Goal: Information Seeking & Learning: Learn about a topic

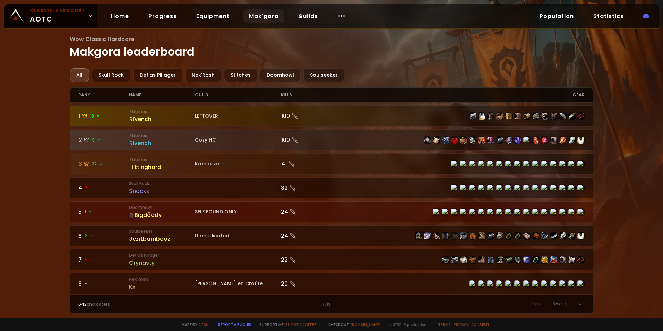
click at [296, 78] on div "All Skull Rock Defias Pillager Nek'Rosh Stitches Doomhowl Soulseeker" at bounding box center [332, 75] width 524 height 14
click at [289, 76] on div "Doomhowl" at bounding box center [280, 75] width 41 height 14
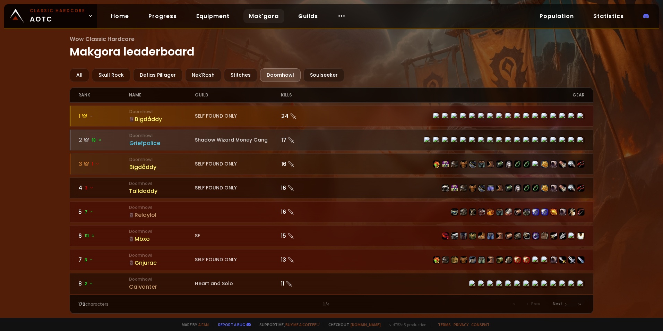
click at [147, 115] on div "Bigdåddy" at bounding box center [162, 119] width 66 height 9
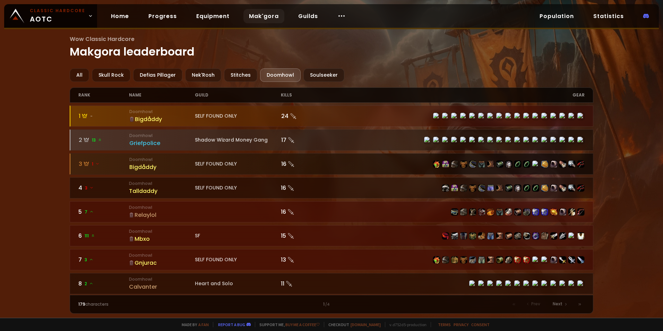
click at [165, 168] on div "Bigdåddy" at bounding box center [162, 167] width 66 height 9
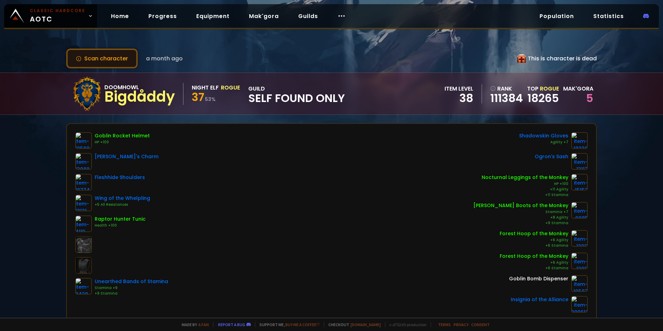
click at [123, 57] on button "Scan character" at bounding box center [101, 59] width 71 height 20
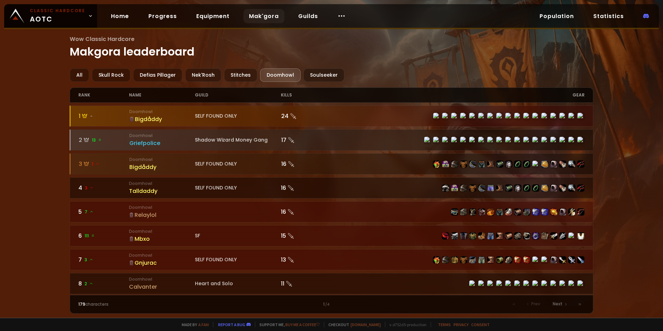
click at [241, 216] on link "5 7 Doomhowl Relaylol 16" at bounding box center [332, 211] width 524 height 21
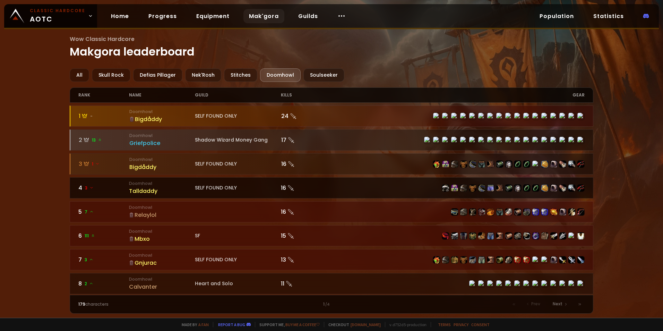
click at [182, 188] on div "Talldaddy" at bounding box center [162, 191] width 66 height 9
click at [115, 192] on div "4 3" at bounding box center [103, 187] width 51 height 9
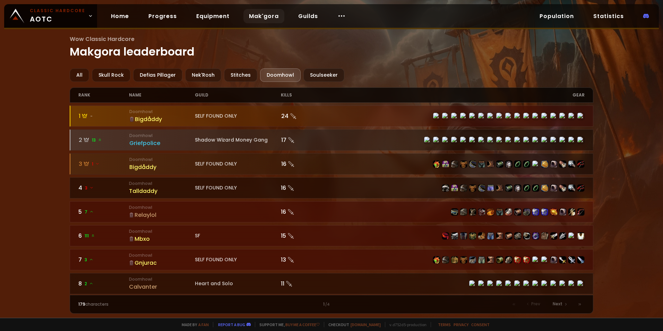
click at [185, 215] on div "Relaylol" at bounding box center [162, 215] width 66 height 9
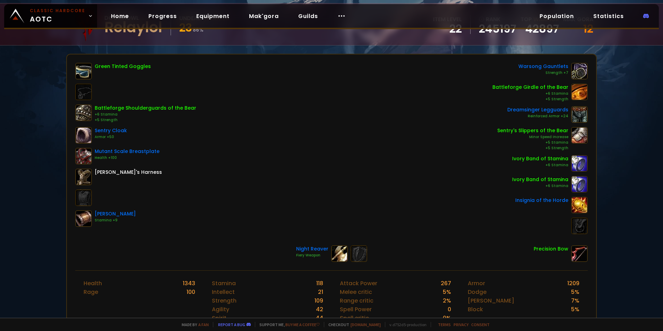
scroll to position [104, 0]
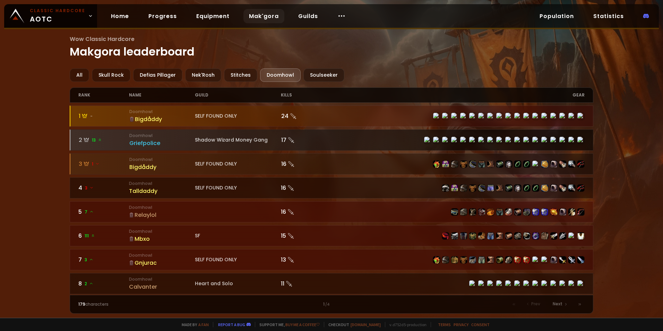
click at [190, 139] on div "Griefpolice" at bounding box center [162, 143] width 66 height 9
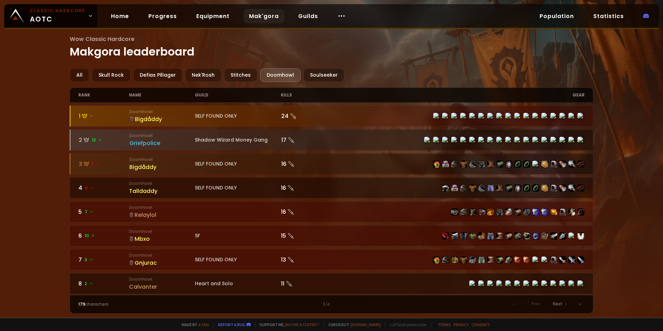
click at [168, 119] on div "Bigdåddy" at bounding box center [162, 119] width 66 height 9
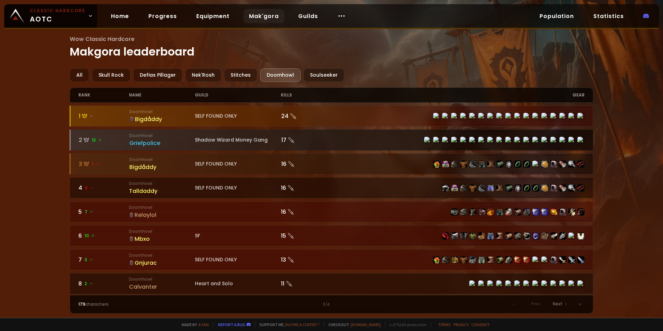
click at [168, 141] on div "Griefpolice" at bounding box center [162, 143] width 66 height 9
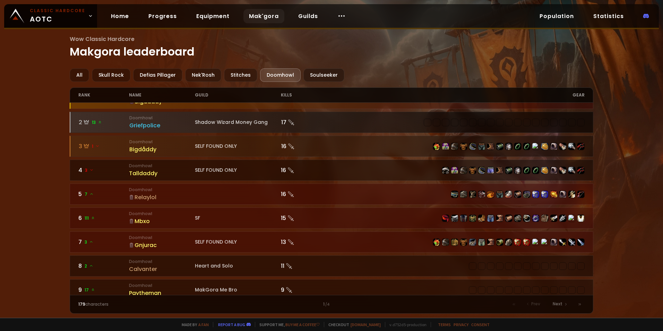
scroll to position [35, 0]
